Goal: Information Seeking & Learning: Learn about a topic

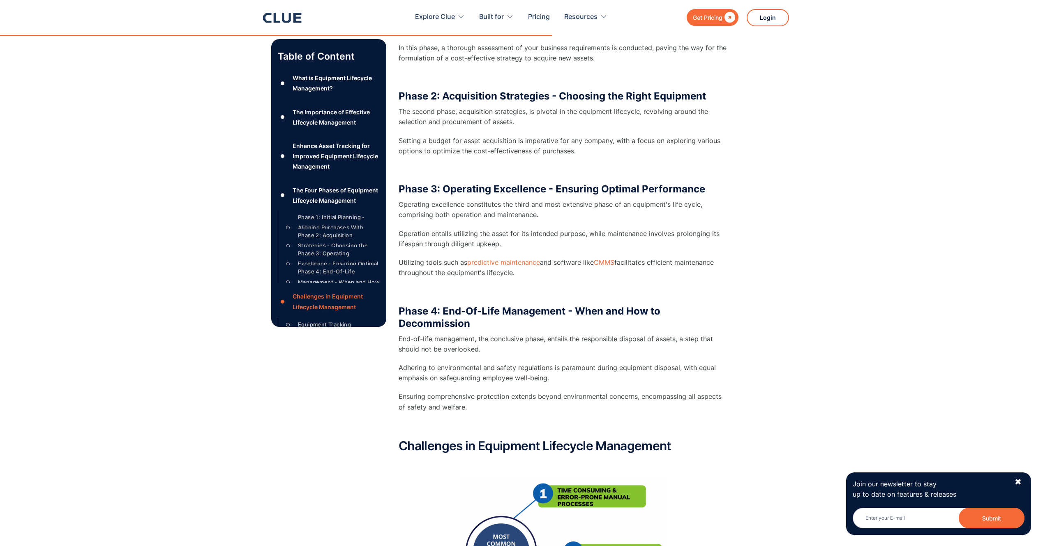
scroll to position [2305, 0]
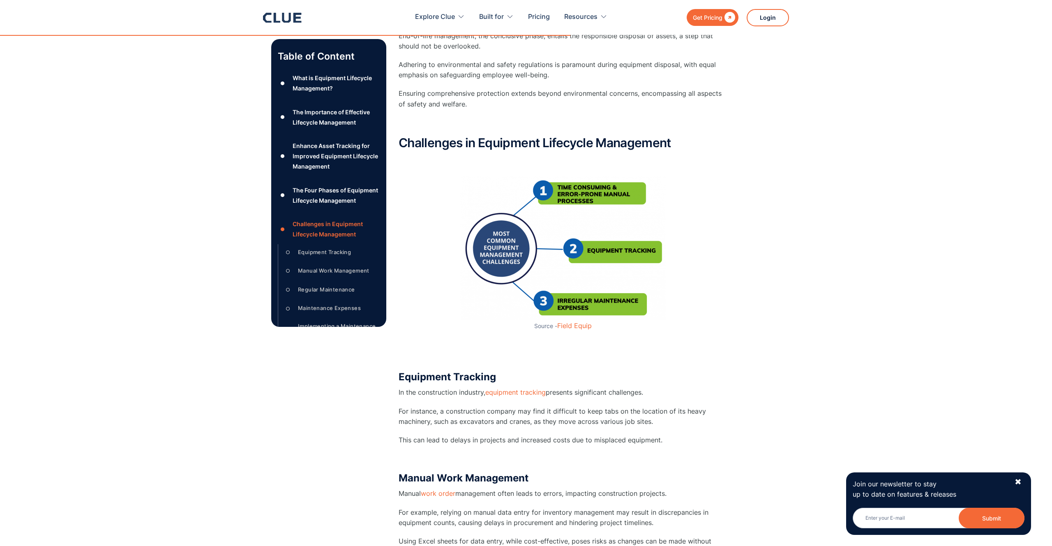
click at [606, 184] on div "Challenges in Equipment Lifecycle Management ‍ Source - Field Equip ‍ ‍ Equipme…" at bounding box center [562, 514] width 329 height 757
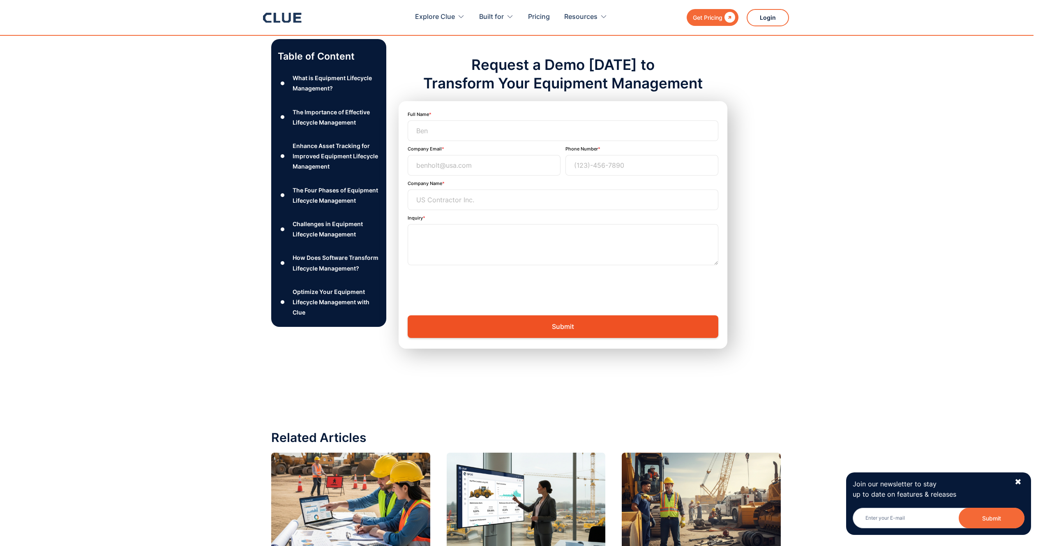
scroll to position [4480, 0]
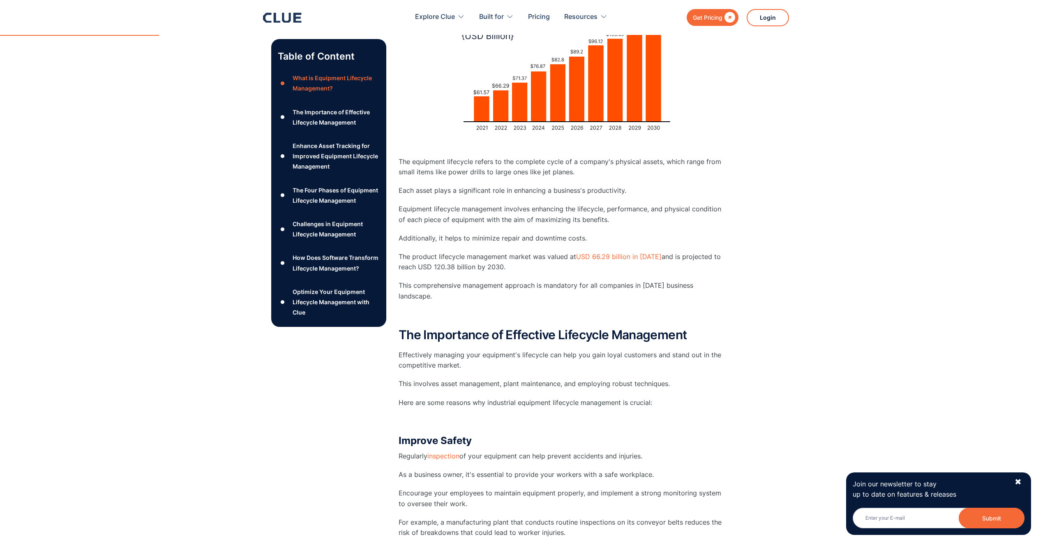
scroll to position [435, 0]
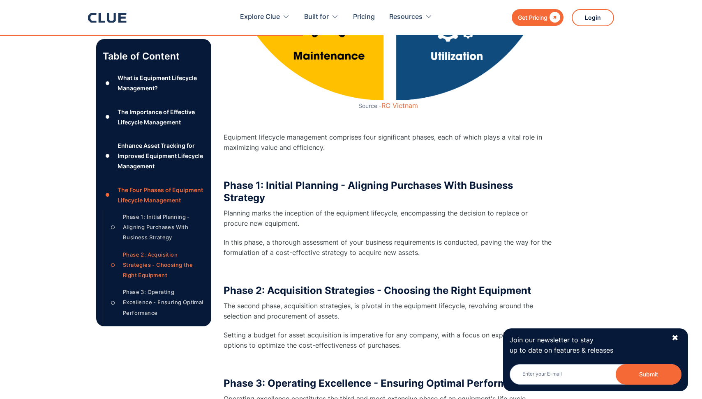
scroll to position [2105, 0]
